Goal: Navigation & Orientation: Find specific page/section

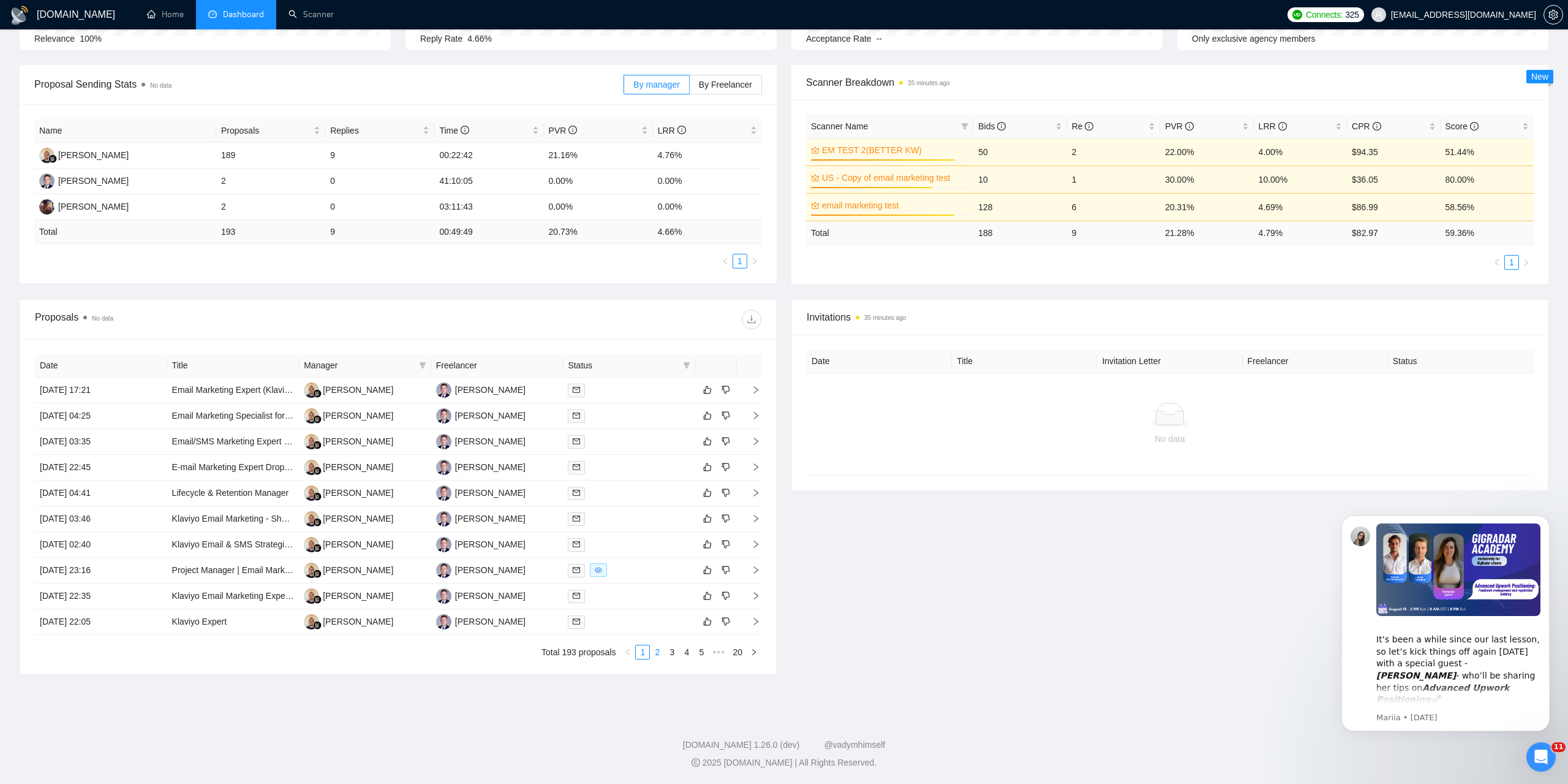
click at [659, 655] on link "2" at bounding box center [657, 652] width 13 height 13
click at [677, 655] on link "3" at bounding box center [672, 652] width 13 height 13
click at [690, 651] on link "4" at bounding box center [687, 652] width 13 height 13
click at [632, 657] on link "1" at bounding box center [627, 652] width 13 height 13
click at [658, 655] on link "2" at bounding box center [657, 652] width 13 height 13
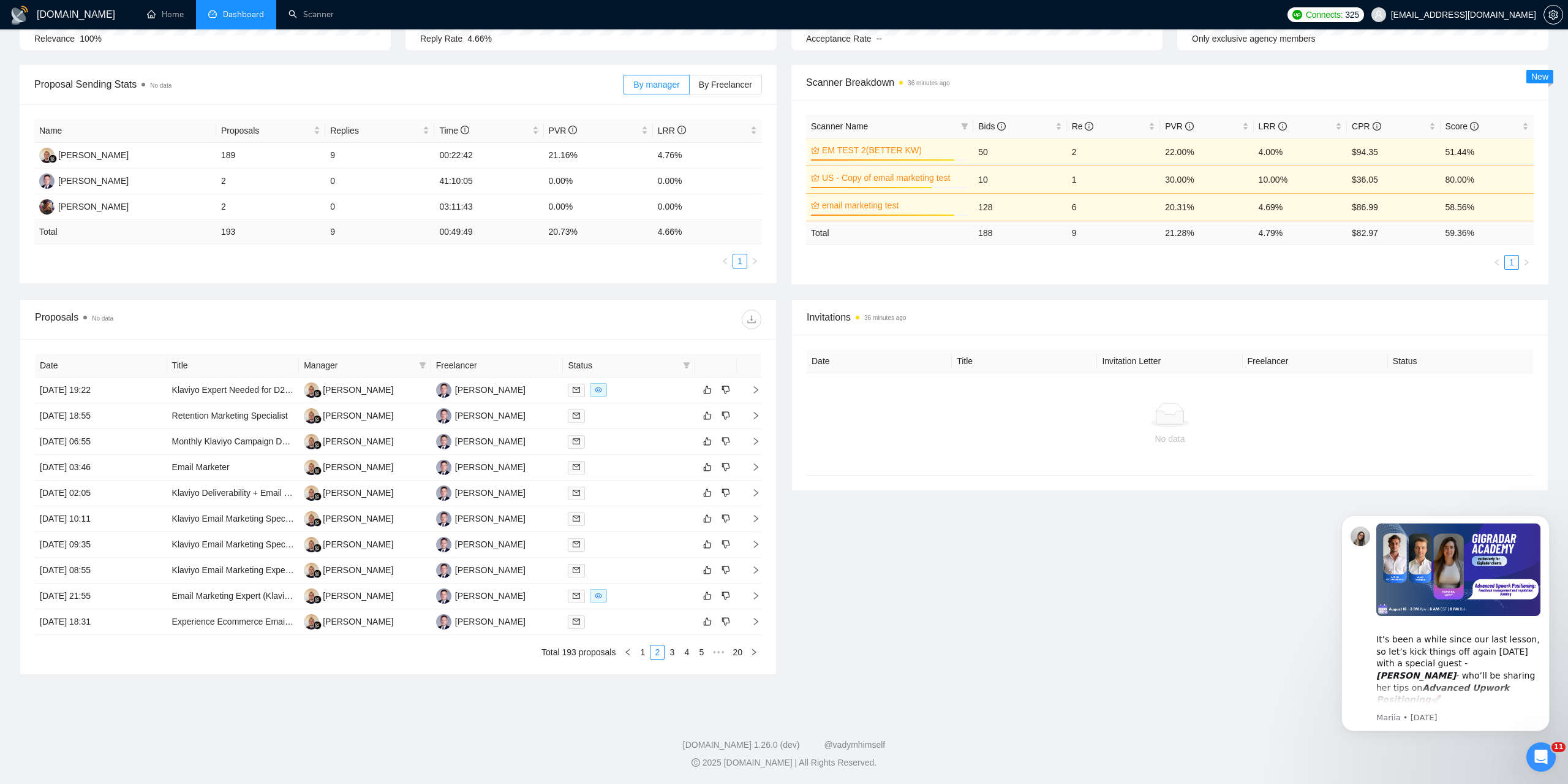
click at [672, 657] on link "3" at bounding box center [672, 652] width 13 height 13
click at [691, 654] on link "4" at bounding box center [687, 652] width 13 height 13
click at [692, 654] on link "5" at bounding box center [687, 652] width 13 height 13
click at [693, 652] on link "6" at bounding box center [687, 652] width 13 height 13
click at [687, 652] on link "7" at bounding box center [687, 652] width 13 height 13
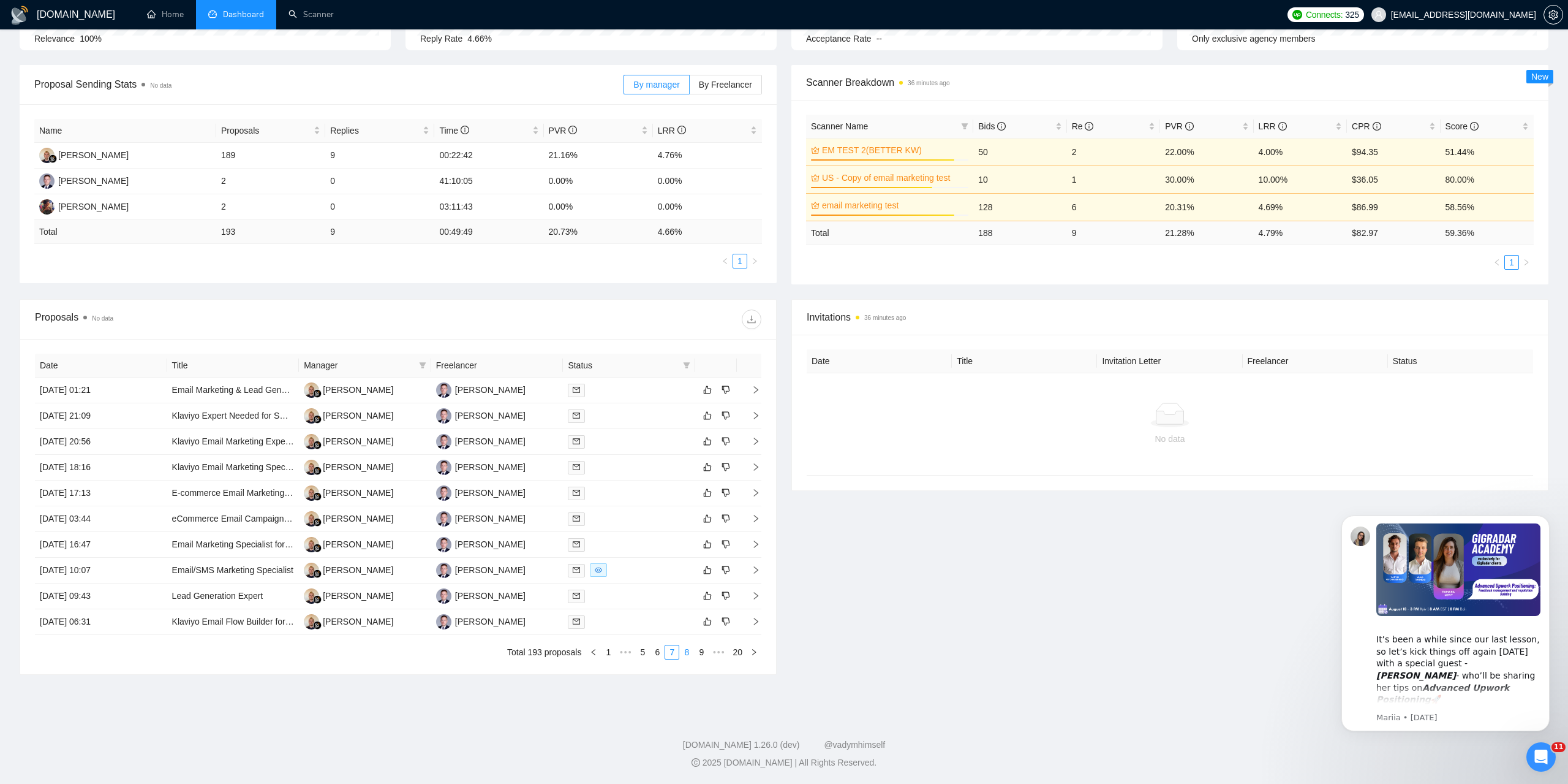
click at [690, 656] on link "8" at bounding box center [687, 652] width 13 height 13
click at [685, 652] on link "9" at bounding box center [684, 652] width 13 height 13
click at [686, 649] on link "10" at bounding box center [681, 652] width 17 height 13
click at [684, 657] on link "11" at bounding box center [681, 652] width 17 height 13
click at [686, 649] on link "12" at bounding box center [681, 652] width 17 height 13
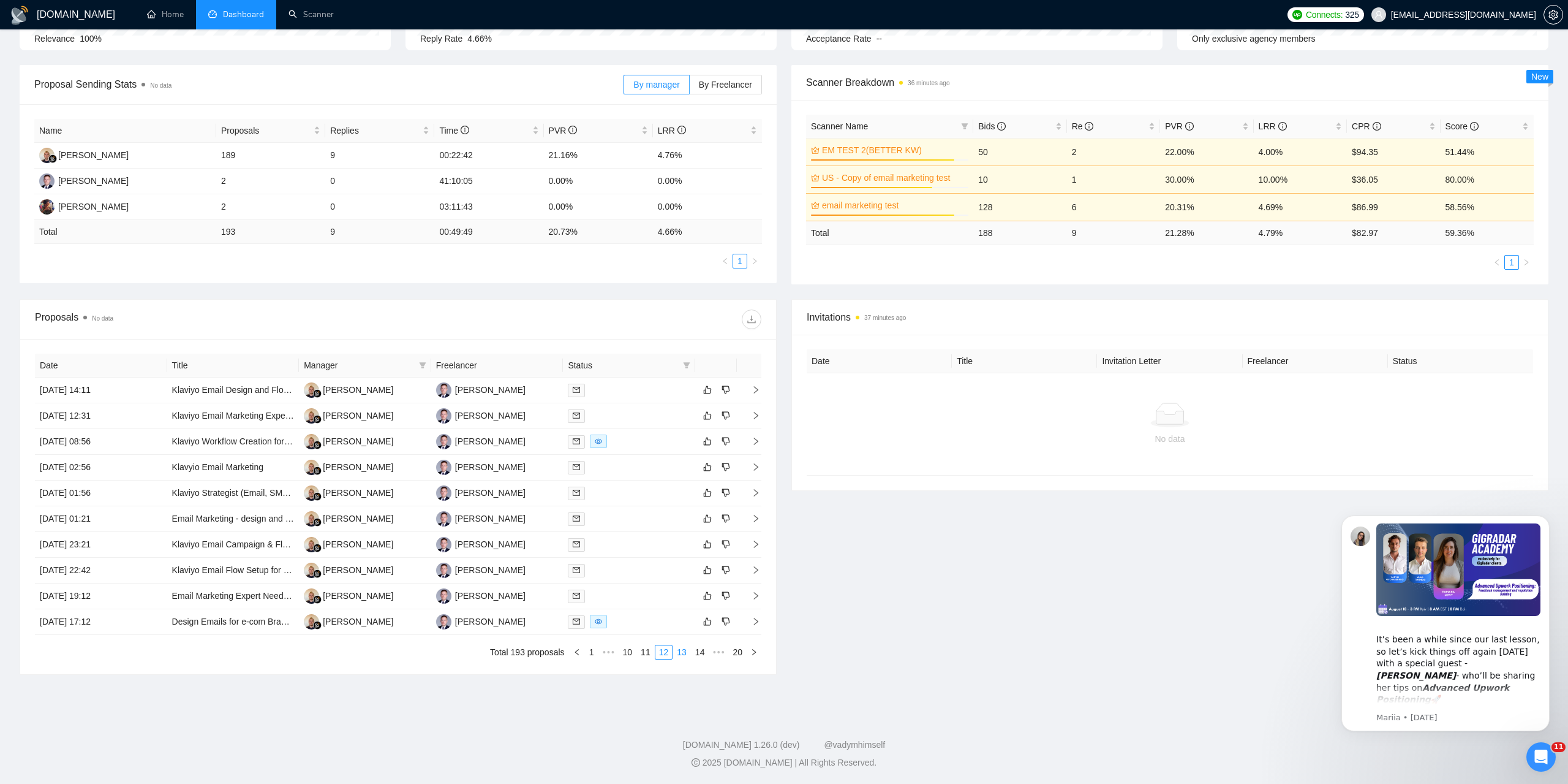
click at [687, 656] on link "13" at bounding box center [681, 652] width 17 height 13
click at [584, 651] on button "button" at bounding box center [577, 652] width 15 height 15
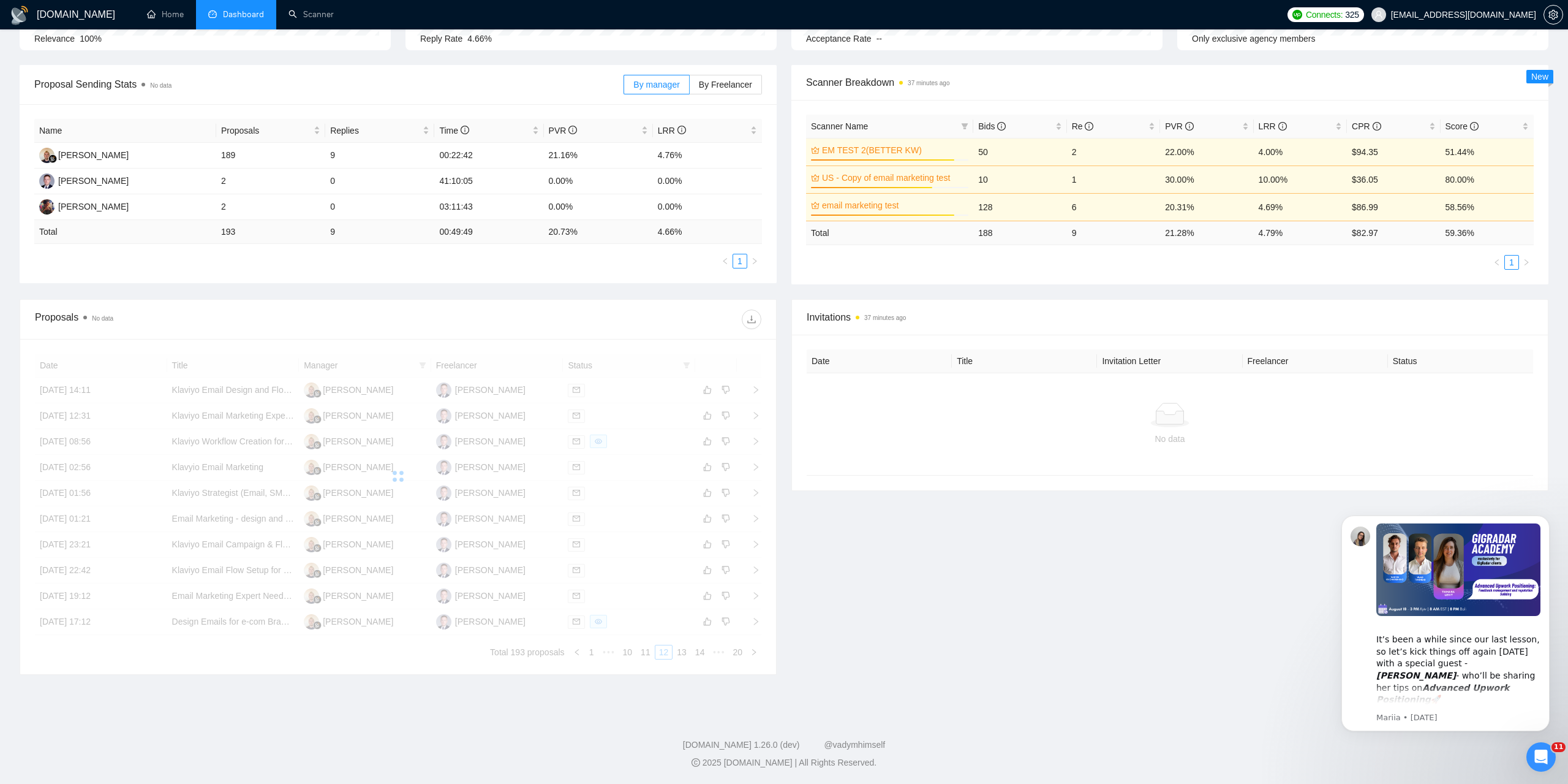
click at [593, 648] on div "Date Title Manager Freelancer Status [DATE] 14:11 Klaviyo Email Design and Flow…" at bounding box center [398, 506] width 726 height 306
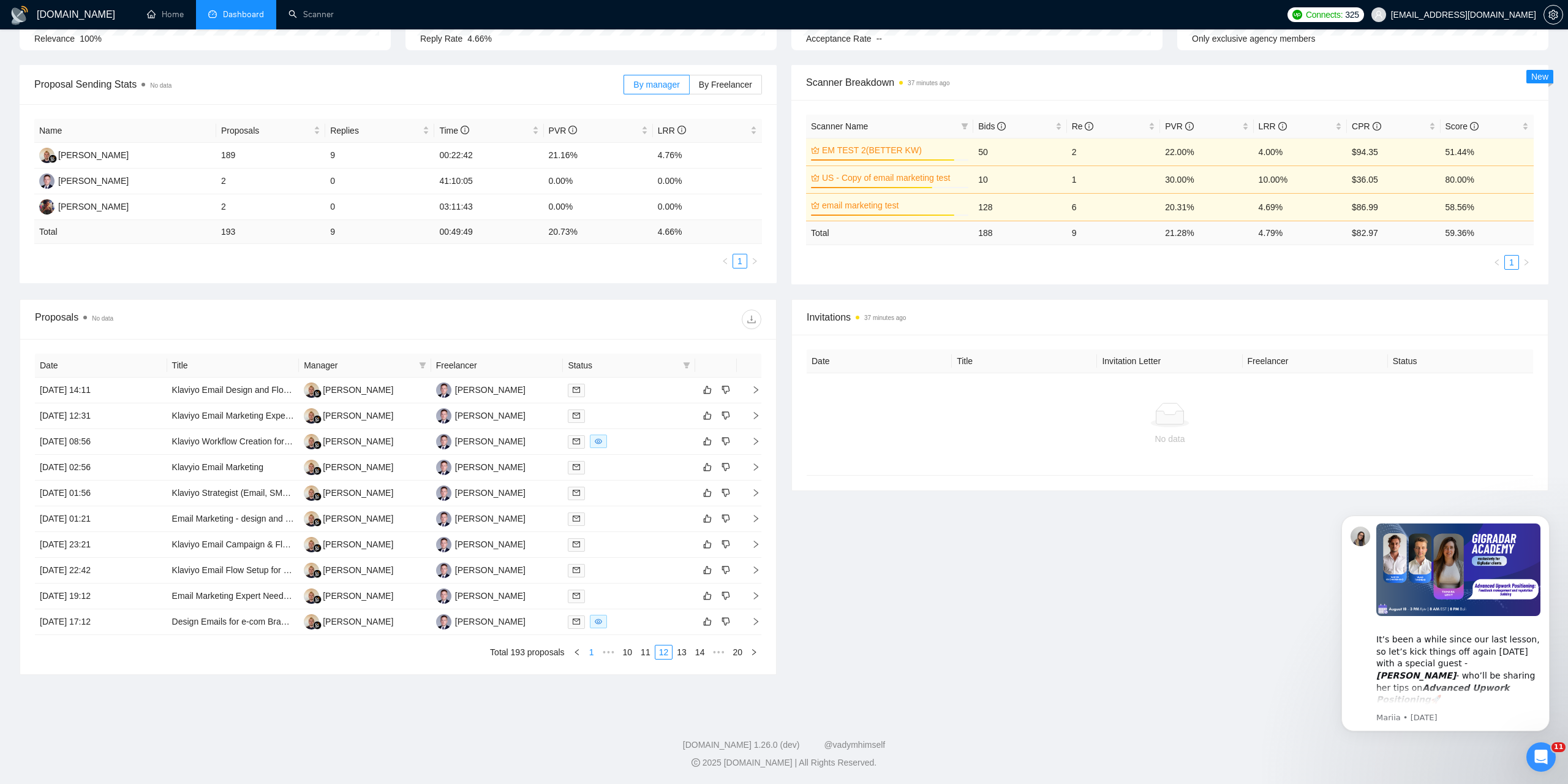
click at [591, 655] on link "1" at bounding box center [592, 652] width 13 height 13
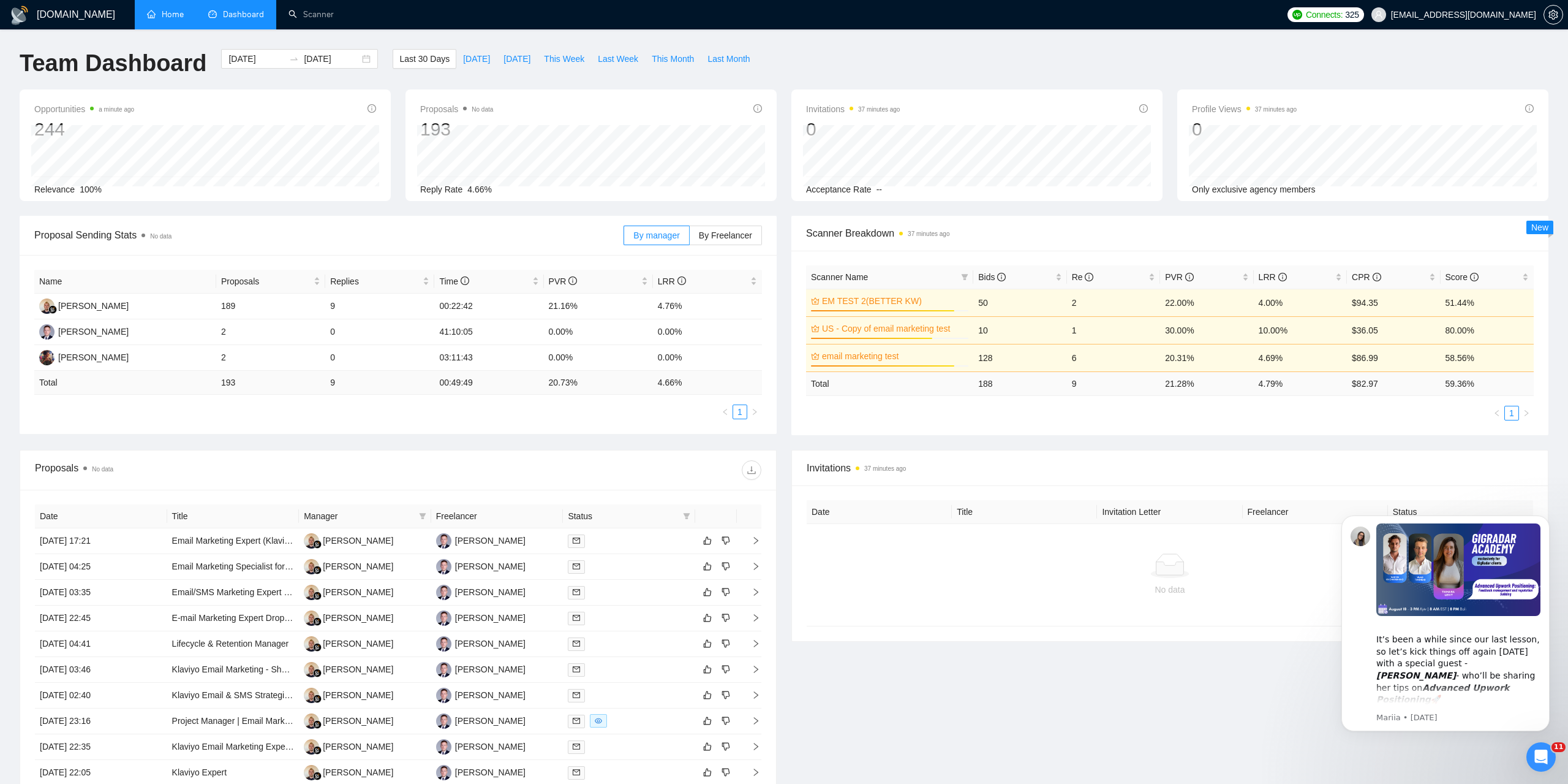
click at [172, 19] on link "Home" at bounding box center [165, 14] width 37 height 10
